Goal: Transaction & Acquisition: Subscribe to service/newsletter

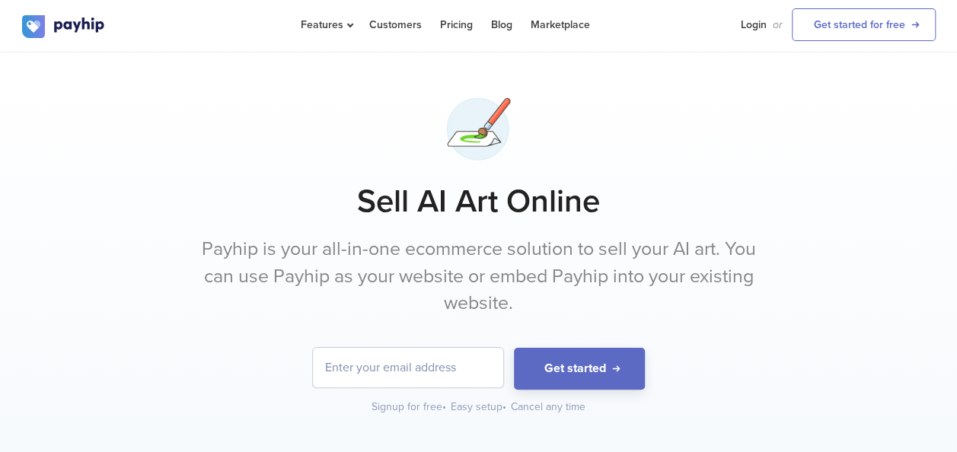
click at [476, 379] on input "email" at bounding box center [408, 368] width 190 height 40
type input "ldghomestager@gmail.com"
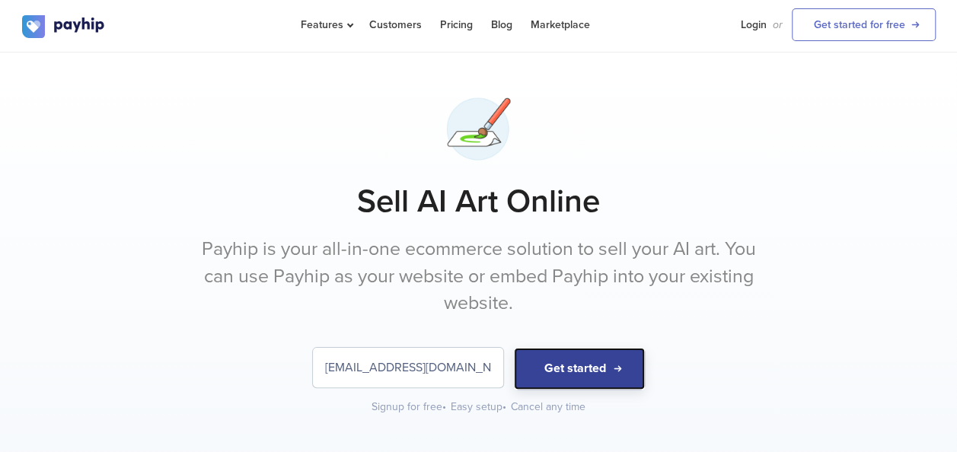
click at [575, 377] on button "Get started" at bounding box center [579, 369] width 131 height 42
